Goal: Information Seeking & Learning: Understand process/instructions

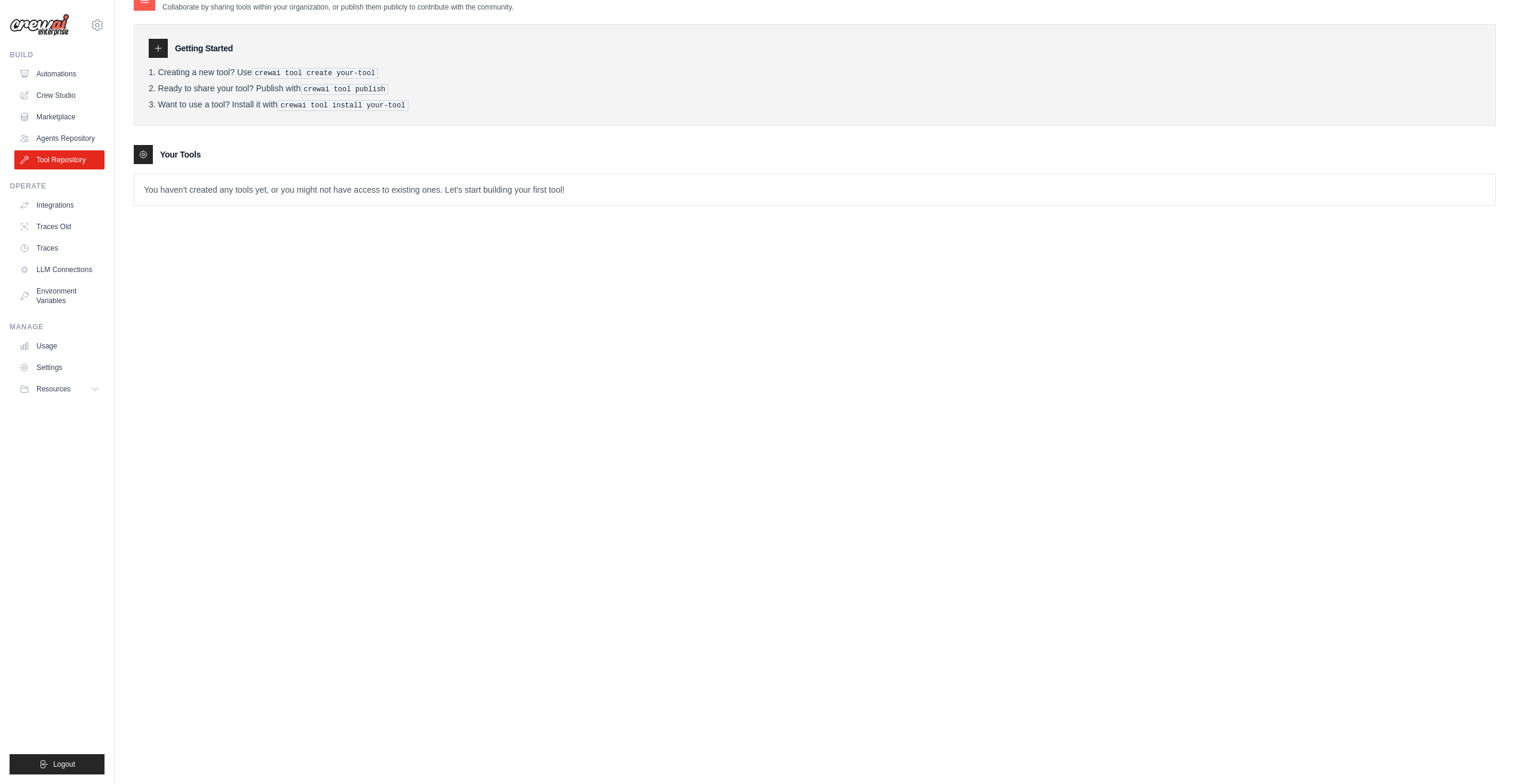
click at [285, 189] on p "You haven't created any tools yet, or you might not have access to existing one…" at bounding box center [814, 189] width 1360 height 31
click at [429, 302] on div "Tools Repository Collaborate by sharing tools within your organization, or publ…" at bounding box center [815, 380] width 1362 height 784
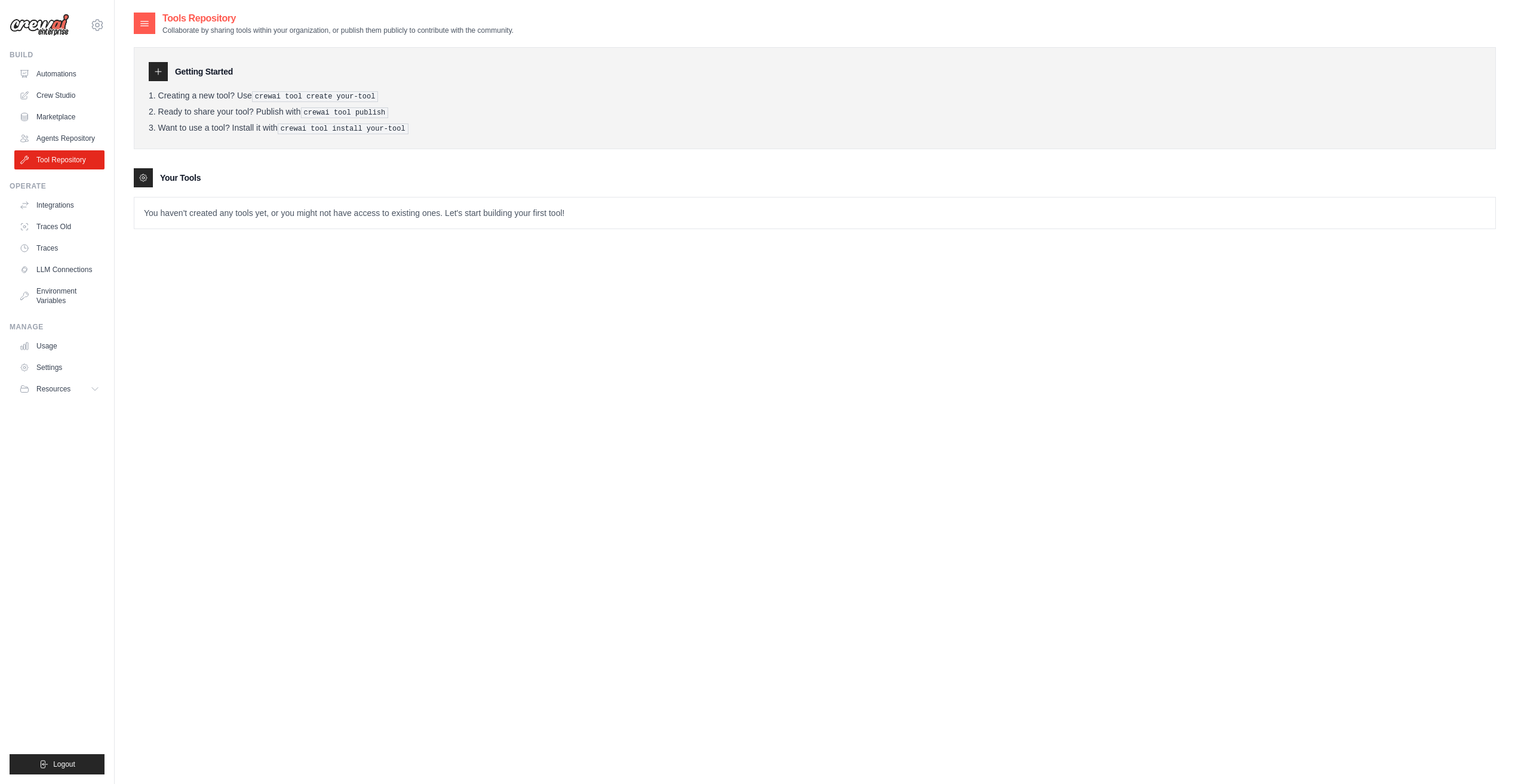
scroll to position [0, 0]
click at [408, 123] on li "Want to use a tool? Install it with crewai tool install your-tool" at bounding box center [814, 129] width 1332 height 12
click at [230, 109] on li "Ready to share your tool? Publish with crewai tool publish" at bounding box center [814, 114] width 1332 height 12
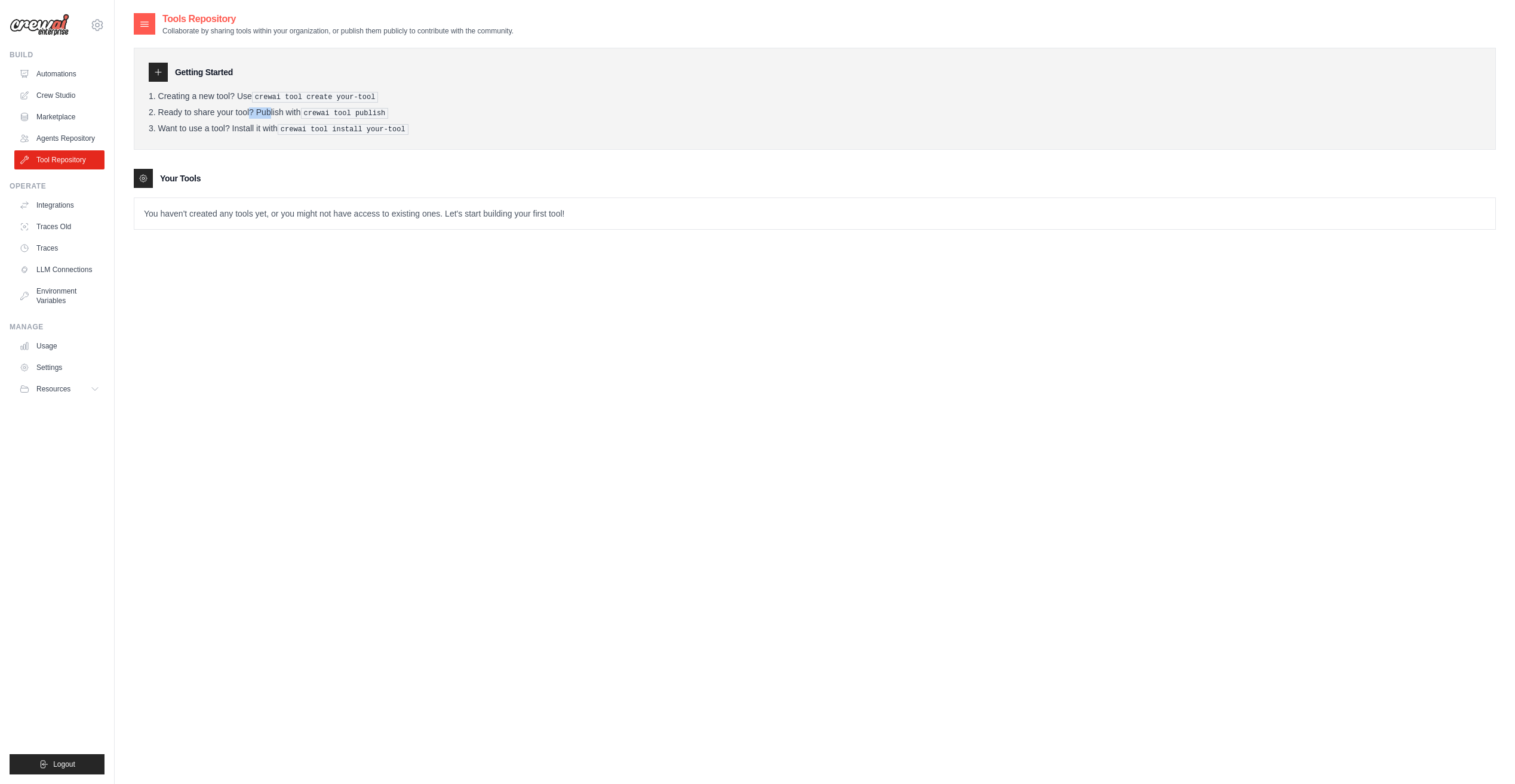
click at [230, 109] on li "Ready to share your tool? Publish with crewai tool publish" at bounding box center [814, 114] width 1332 height 12
click at [234, 108] on li "Ready to share your tool? Publish with crewai tool publish" at bounding box center [814, 114] width 1332 height 12
click at [239, 129] on li "Want to use a tool? Install it with crewai tool install your-tool" at bounding box center [814, 129] width 1332 height 12
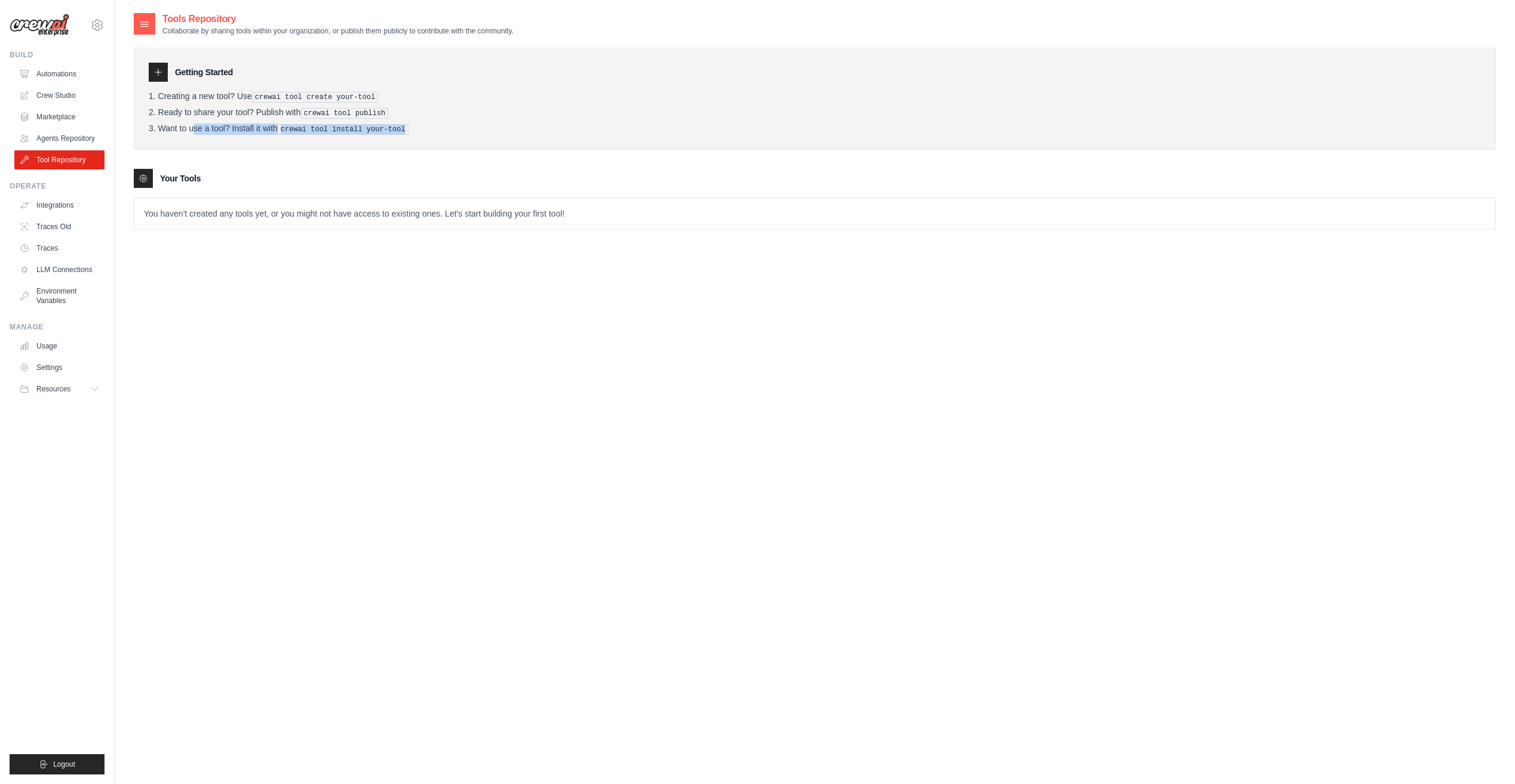
click at [380, 121] on ol "Creating a new tool? Use crewai tool create your-tool Ready to share your tool?…" at bounding box center [814, 113] width 1332 height 44
click at [384, 131] on pre "crewai tool install your-tool" at bounding box center [343, 129] width 131 height 11
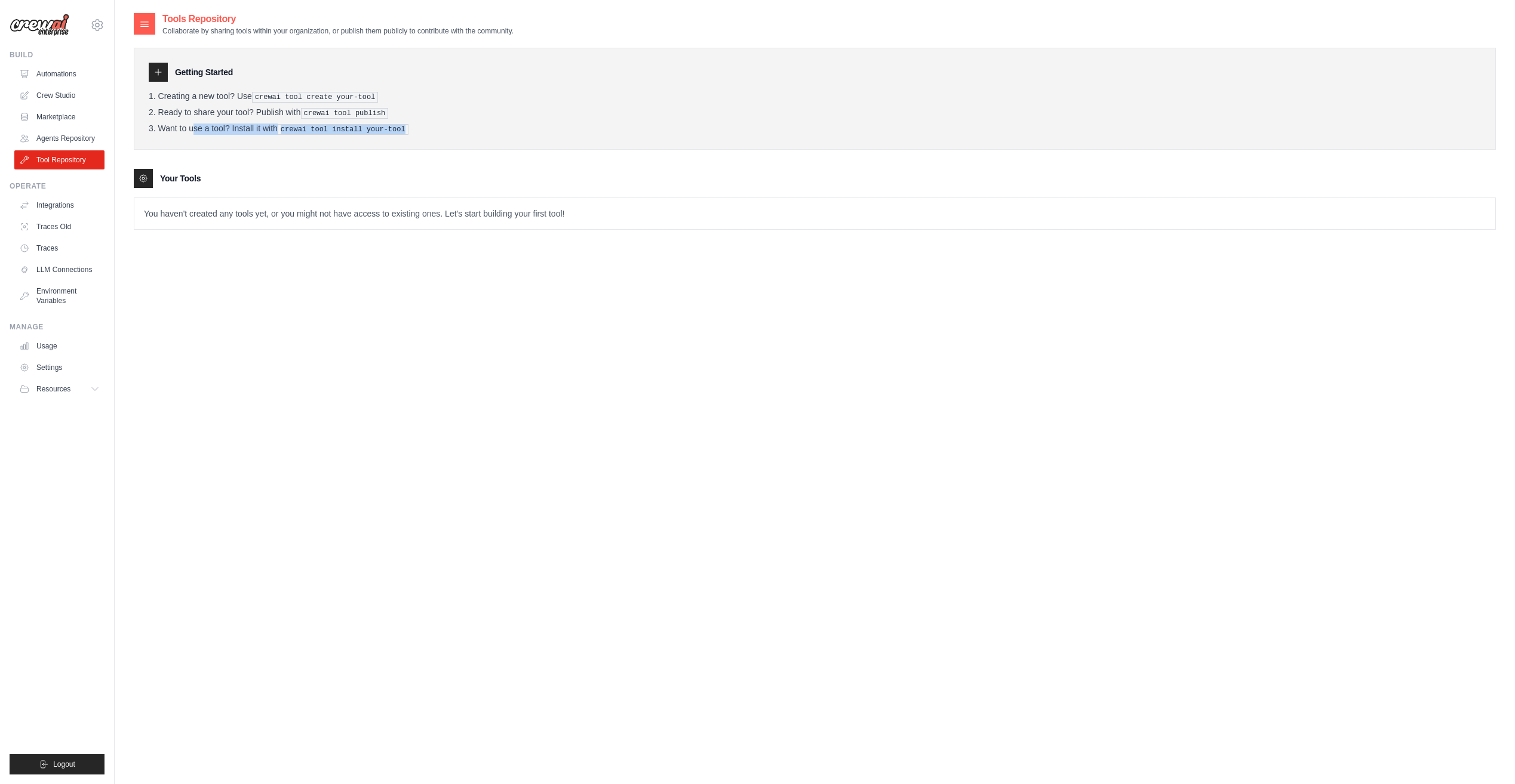
click at [384, 131] on pre "crewai tool install your-tool" at bounding box center [343, 129] width 131 height 11
click at [471, 138] on div "Getting Started Creating a new tool? Use crewai tool create your-tool Ready to …" at bounding box center [815, 98] width 1362 height 102
click at [306, 116] on pre "crewai tool publish" at bounding box center [345, 113] width 87 height 11
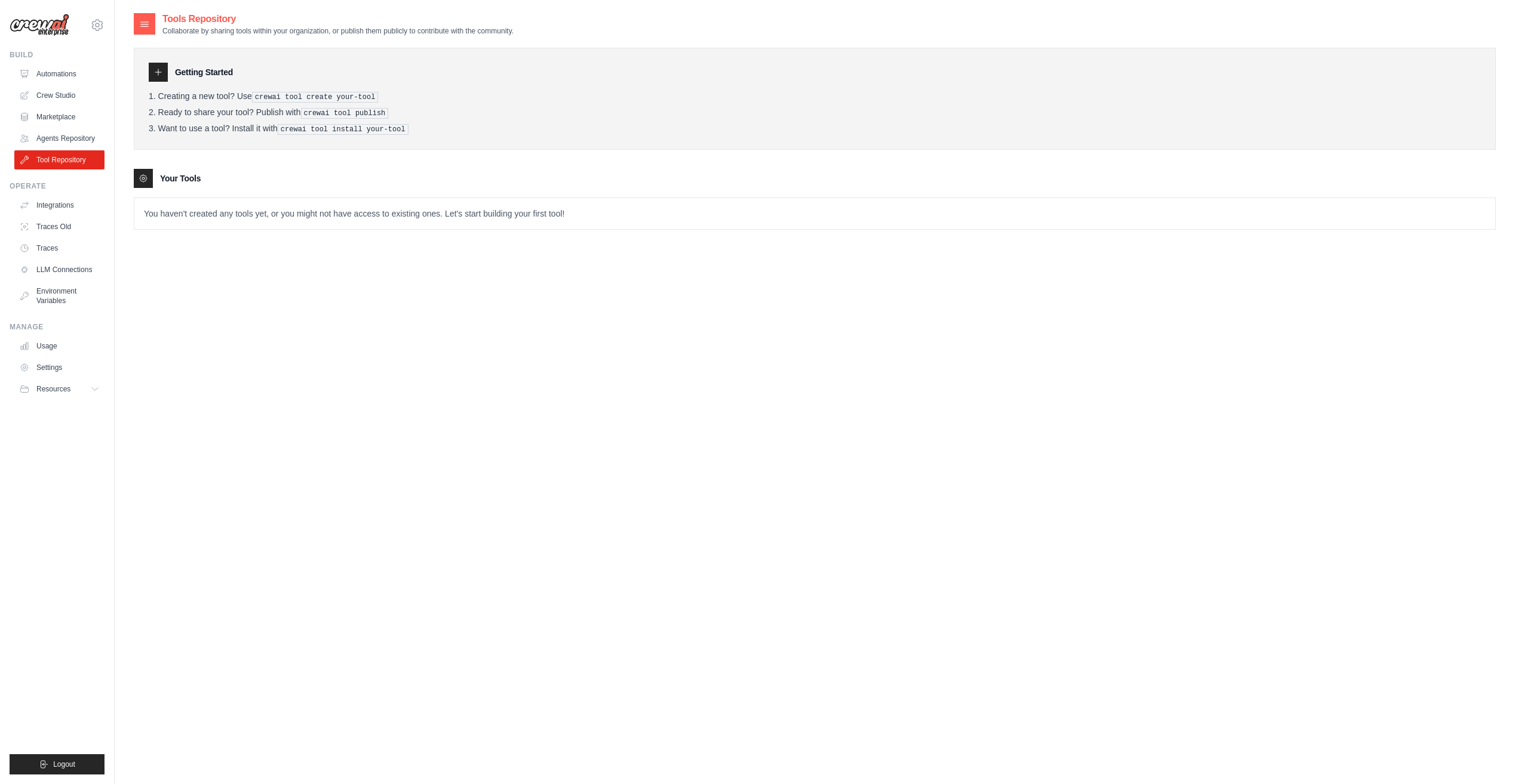
click at [483, 143] on div "Getting Started Creating a new tool? Use crewai tool create your-tool Ready to …" at bounding box center [815, 98] width 1362 height 102
